Goal: Task Accomplishment & Management: Use online tool/utility

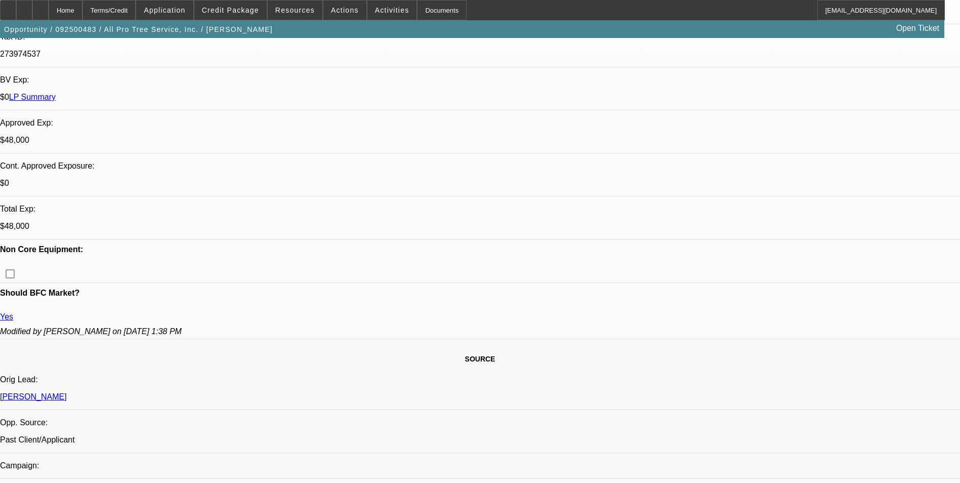
select select "0"
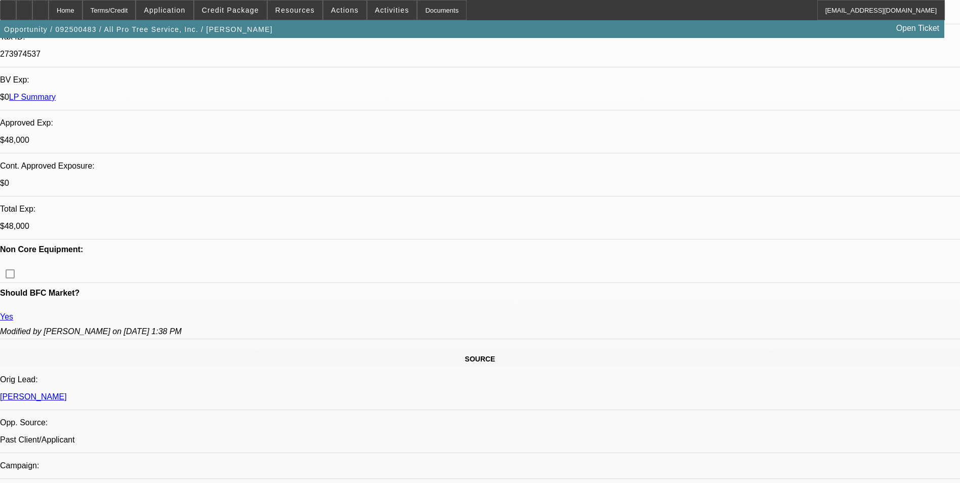
select select "0"
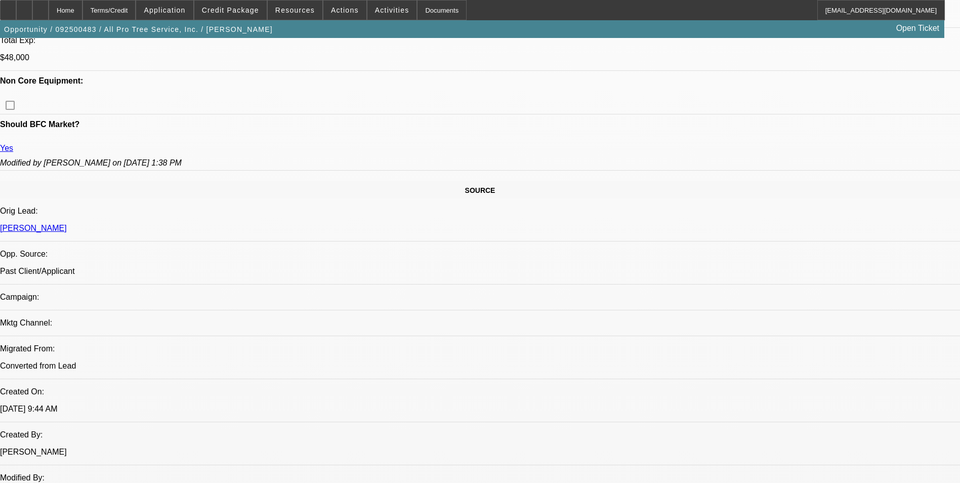
select select "1"
select select "6"
select select "1"
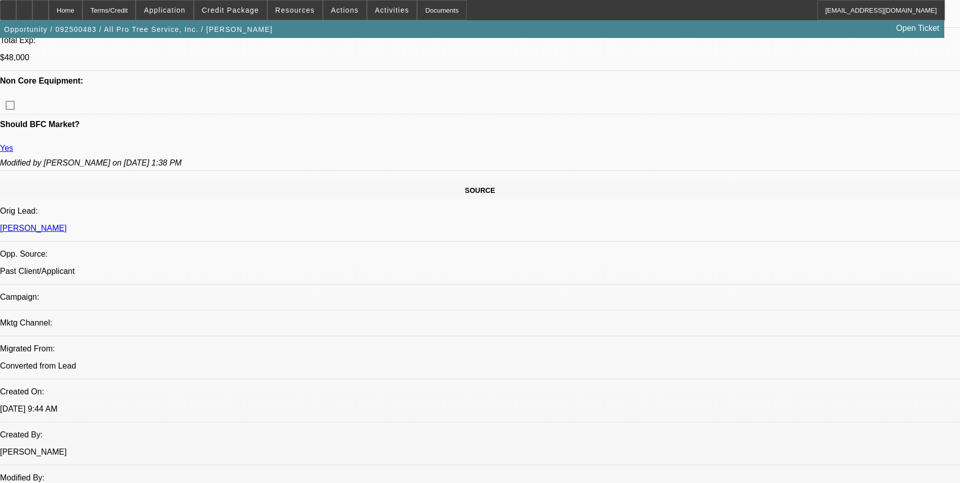
select select "6"
select select "1"
select select "6"
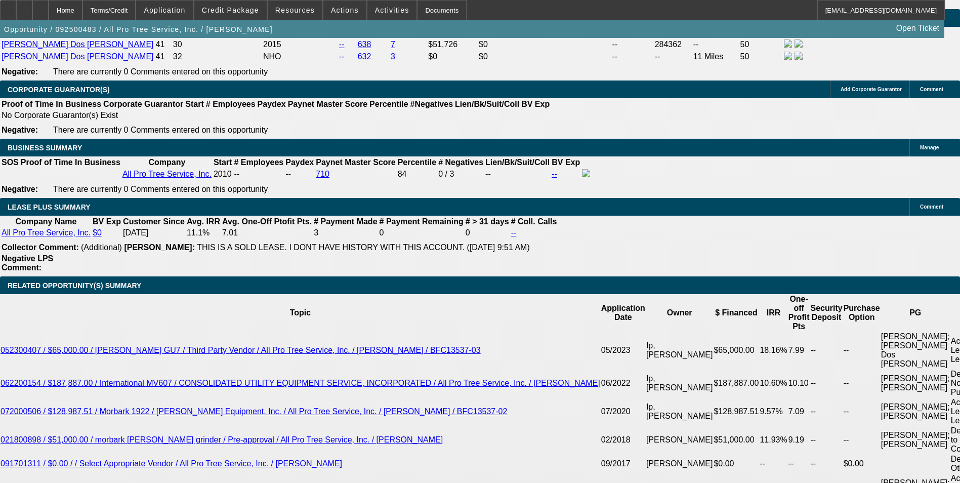
scroll to position [1622, 0]
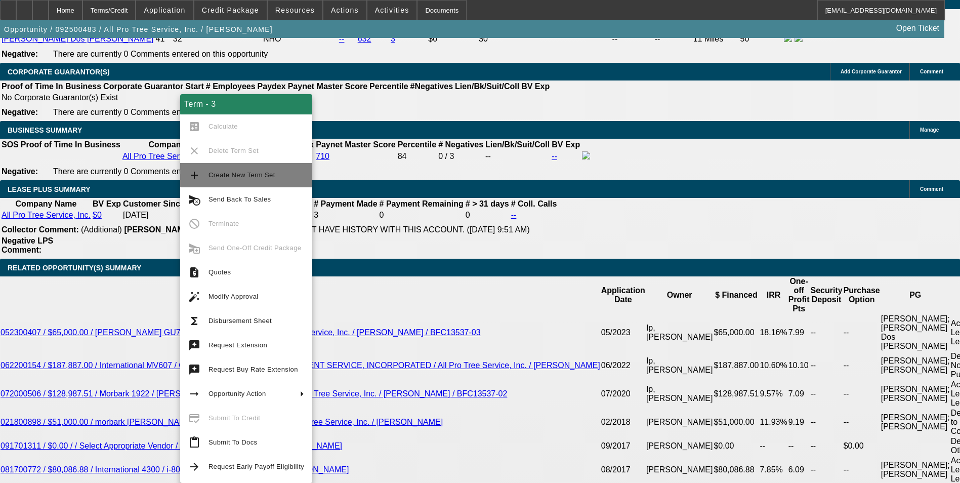
click at [242, 170] on span "Create New Term Set" at bounding box center [256, 175] width 96 height 12
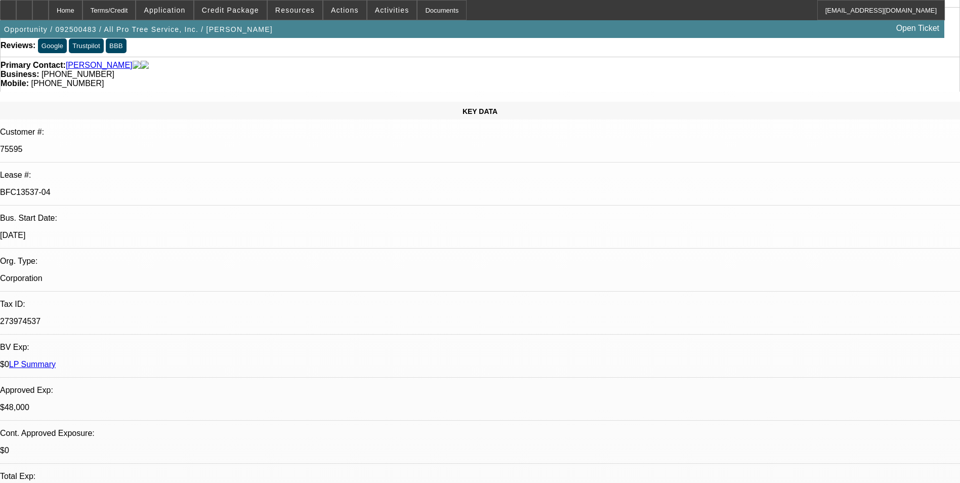
select select "0"
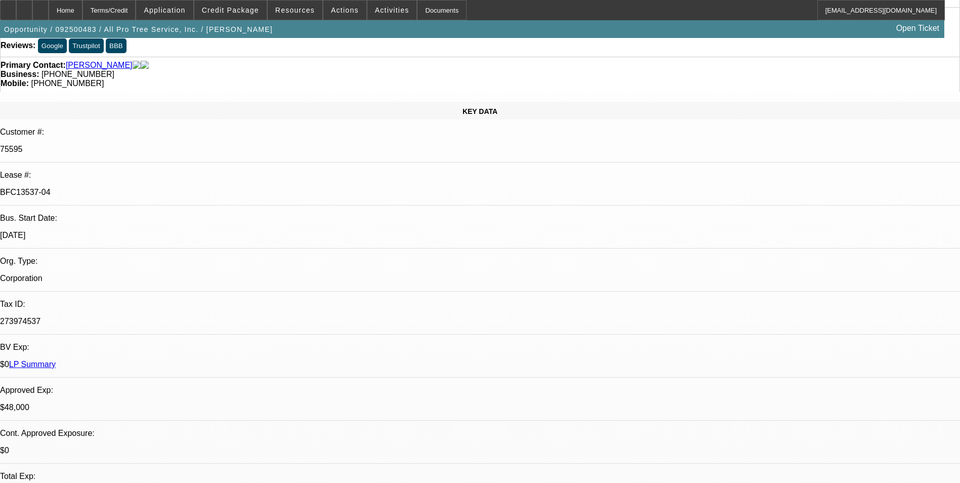
select select "0"
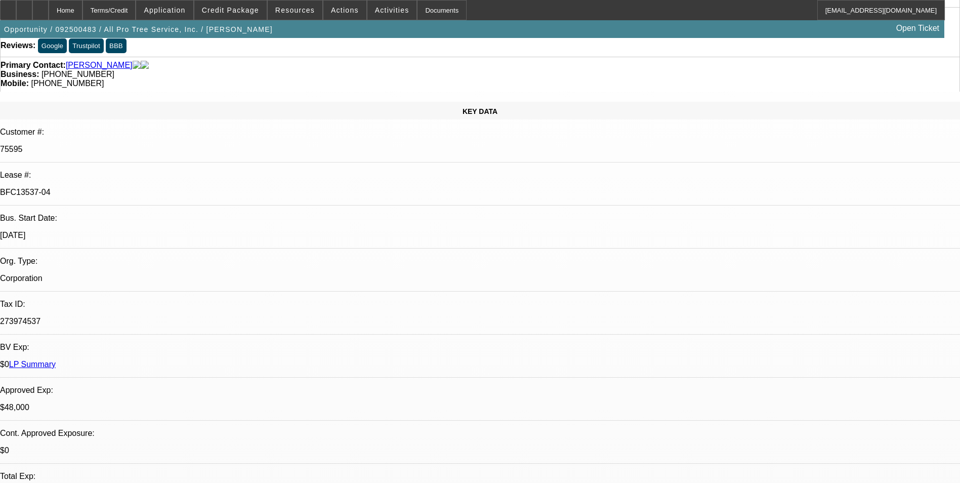
select select "0"
select select "1"
select select "6"
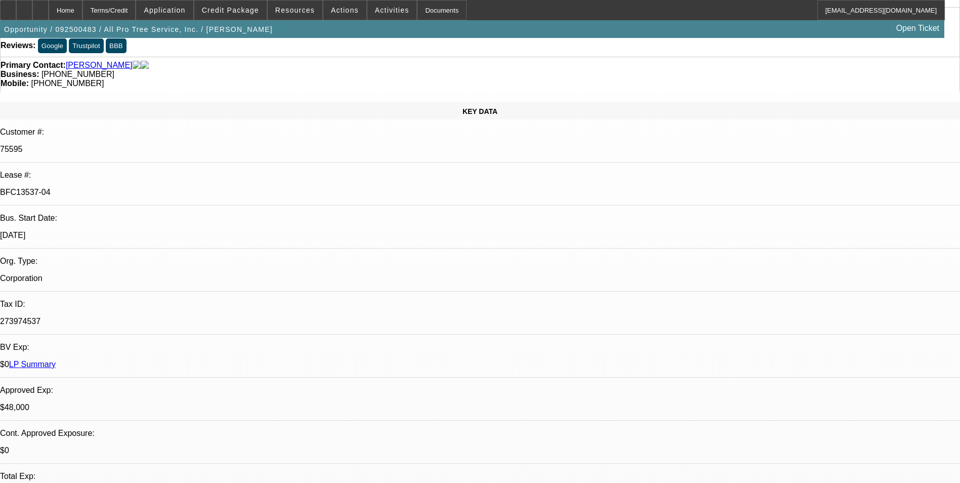
select select "1"
select select "6"
select select "1"
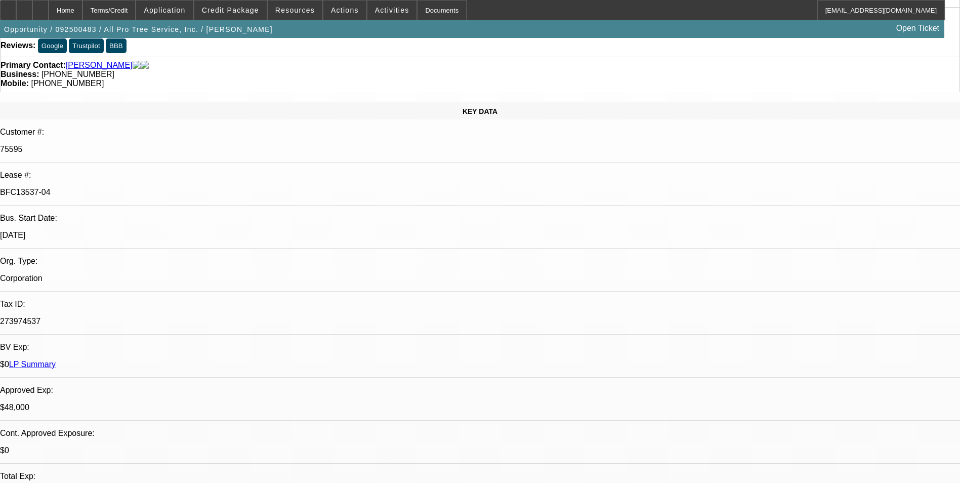
select select "6"
select select "1"
select select "6"
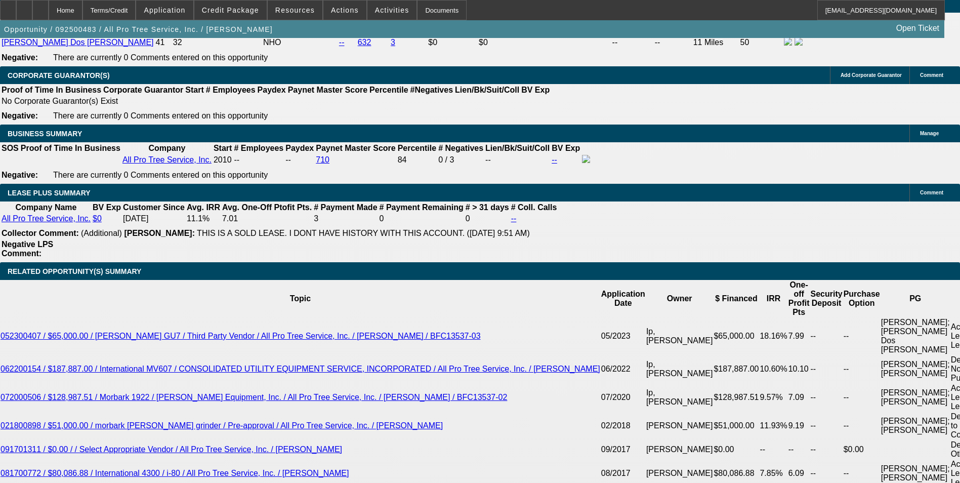
scroll to position [1677, 0]
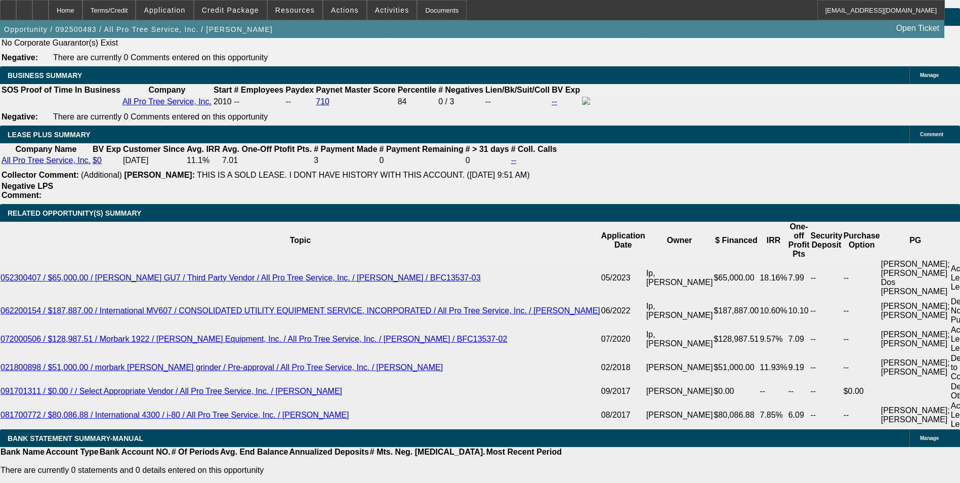
drag, startPoint x: 197, startPoint y: 211, endPoint x: 213, endPoint y: 209, distance: 15.8
type input "UNKNOWN"
type input "4"
type input "$12,436.10"
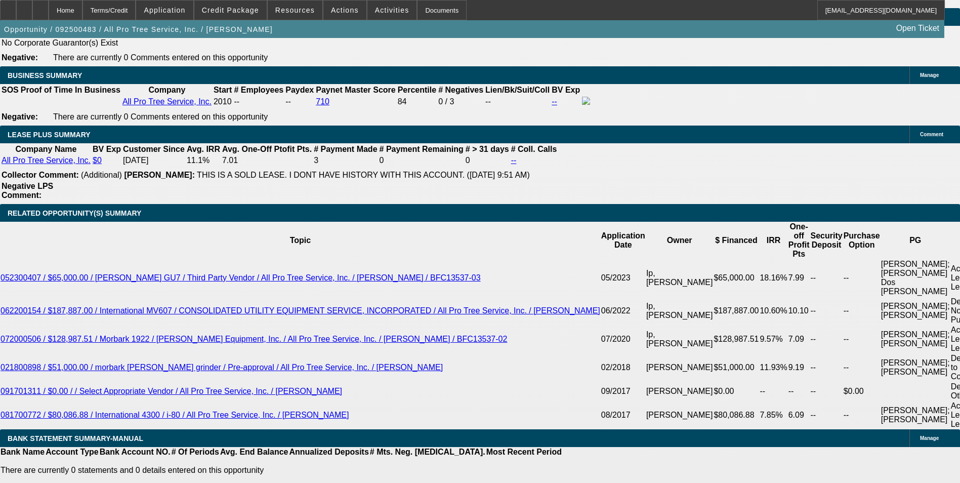
type input "44"
type input "$1,481.33"
type input "44"
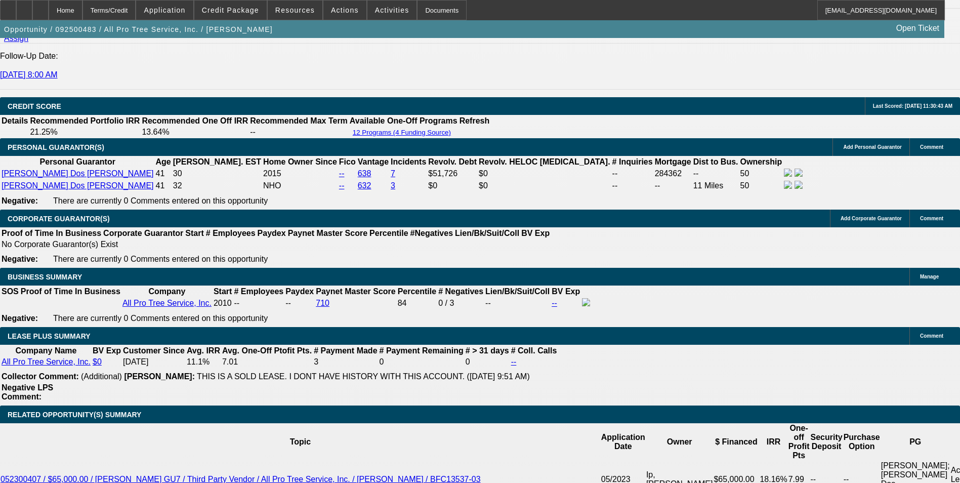
scroll to position [1475, 0]
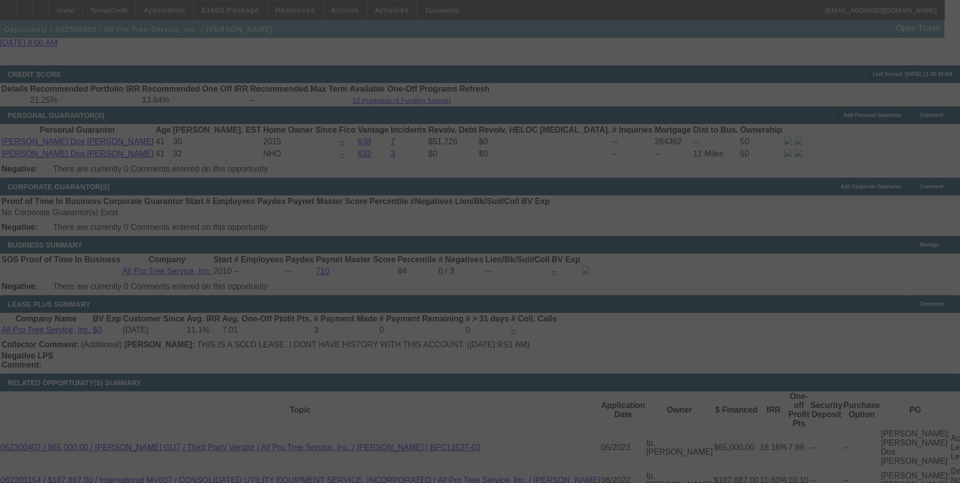
scroll to position [1626, 0]
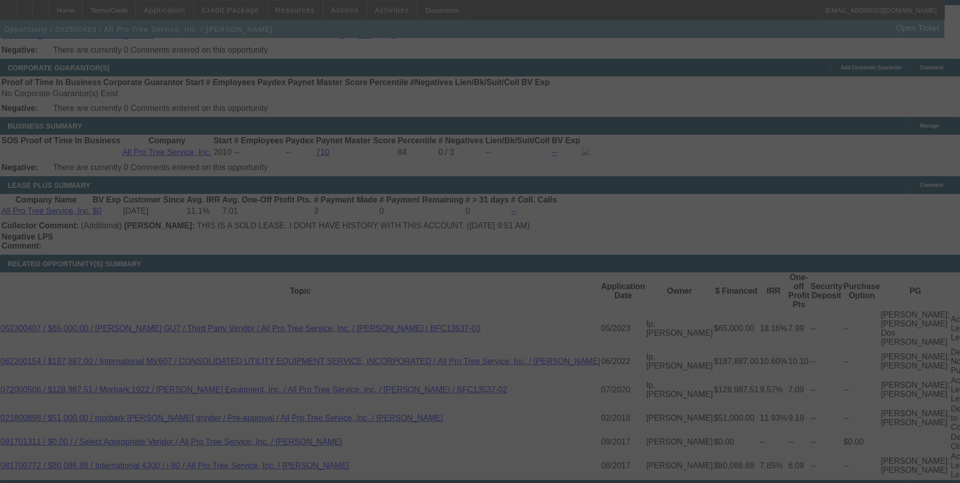
select select "0"
select select "6"
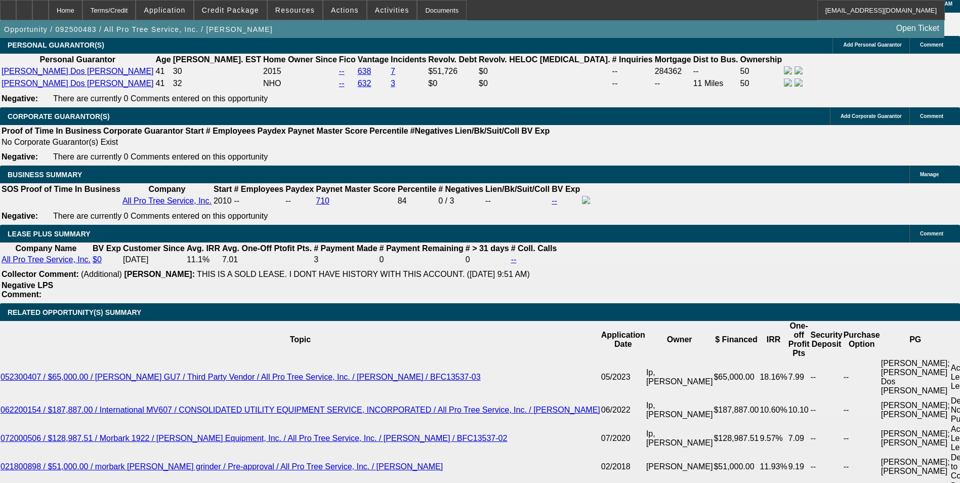
scroll to position [1272, 0]
